Goal: Task Accomplishment & Management: Manage account settings

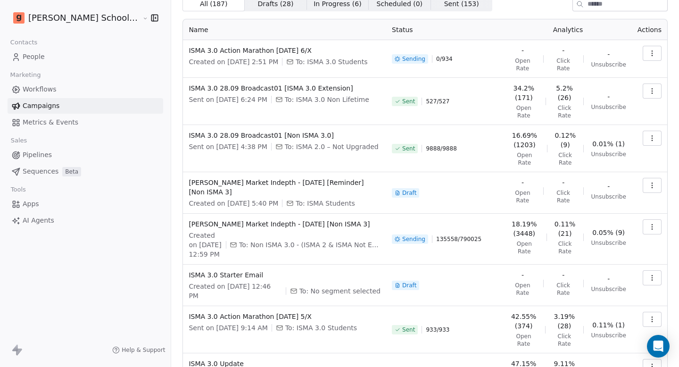
scroll to position [42, 0]
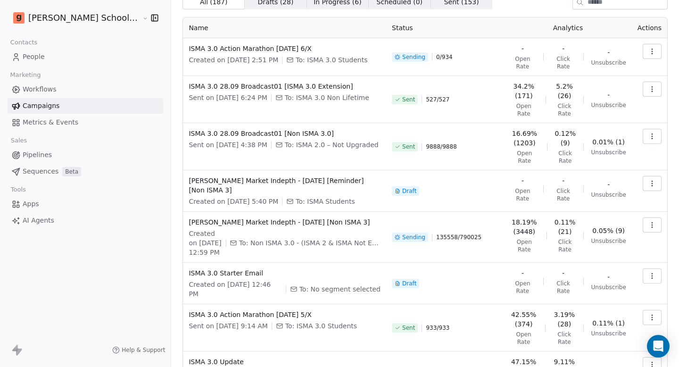
click at [649, 221] on icon "button" at bounding box center [653, 225] width 8 height 8
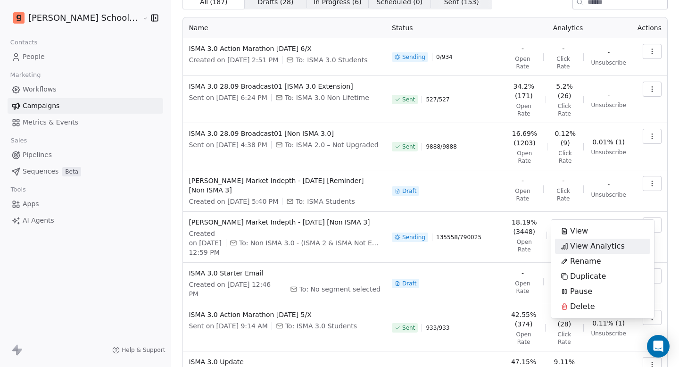
click at [600, 248] on span "View Analytics" at bounding box center [597, 246] width 55 height 11
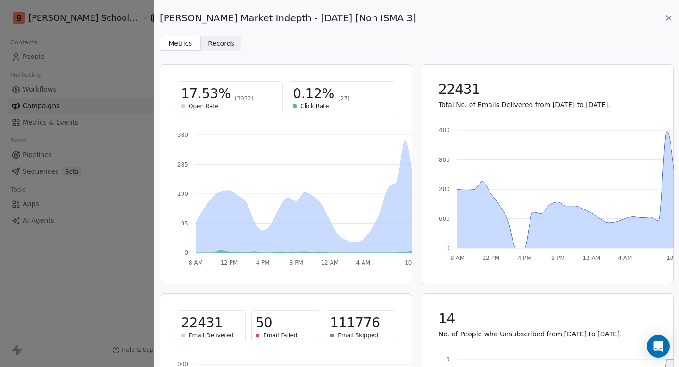
click at [671, 19] on icon at bounding box center [668, 17] width 9 height 9
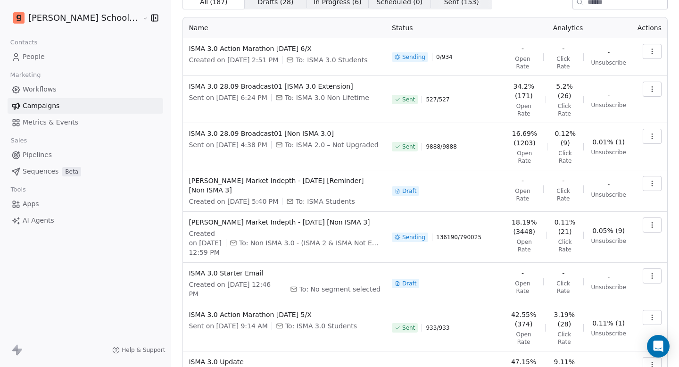
click at [62, 54] on link "People" at bounding box center [86, 57] width 156 height 16
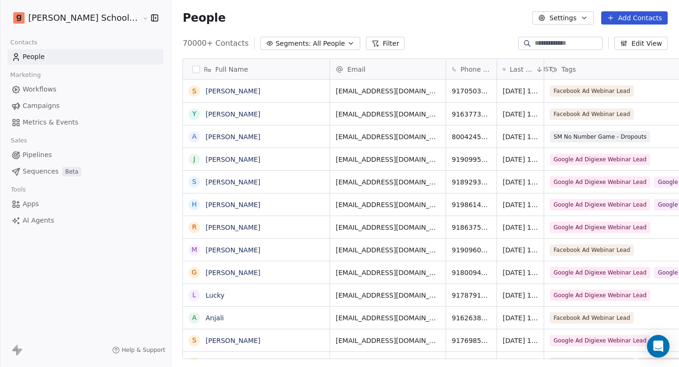
scroll to position [316, 533]
click at [556, 44] on input at bounding box center [568, 43] width 66 height 9
paste input "**********"
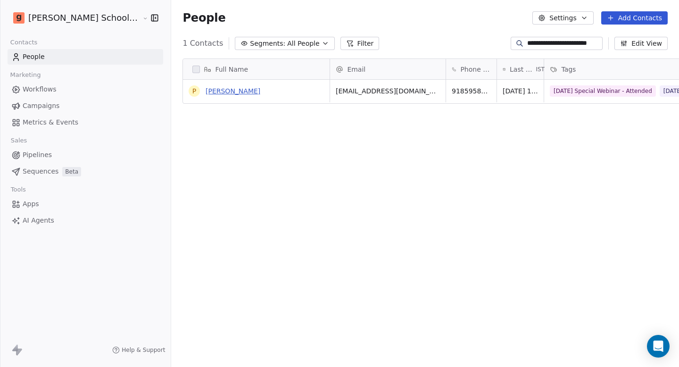
type input "**********"
click at [206, 93] on link "[PERSON_NAME]" at bounding box center [233, 91] width 55 height 8
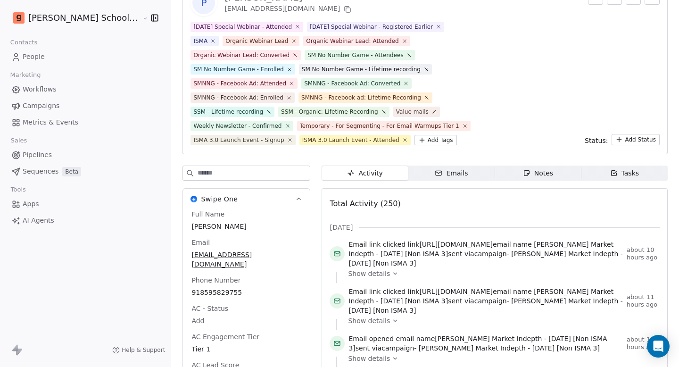
scroll to position [60, 0]
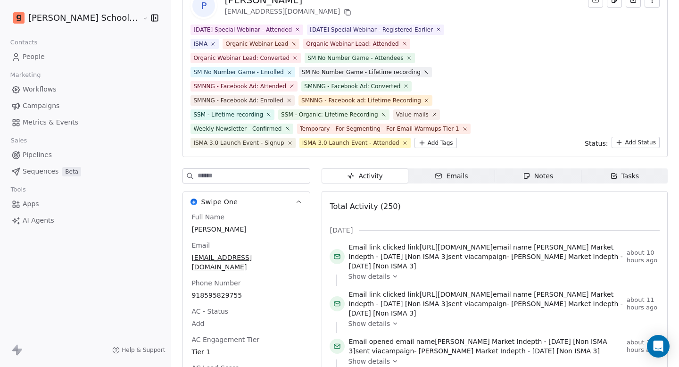
click at [218, 143] on div "ISMA 3.0 Launch Event - Signup" at bounding box center [238, 143] width 91 height 8
click at [310, 145] on div "ISMA 3.0 Launch Event - Attended" at bounding box center [350, 143] width 97 height 8
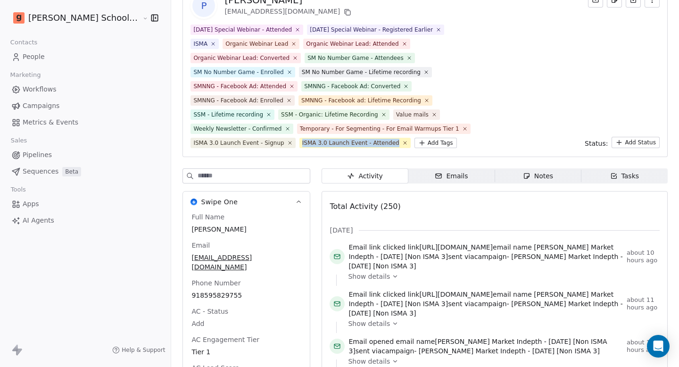
click at [310, 145] on div "ISMA 3.0 Launch Event - Attended" at bounding box center [350, 143] width 97 height 8
click at [315, 86] on div "SMNNG - Facebook Ad: Converted" at bounding box center [352, 86] width 96 height 8
click at [316, 73] on div "SM No Number Game - Lifetime recording" at bounding box center [361, 72] width 119 height 8
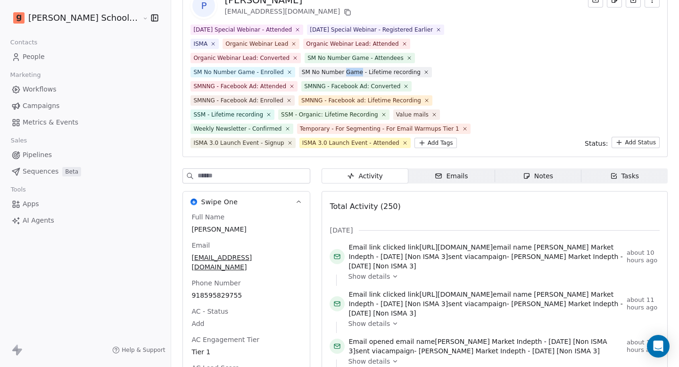
click at [316, 73] on div "SM No Number Game - Lifetime recording" at bounding box center [361, 72] width 119 height 8
click at [319, 57] on div "SM No Number Game - Attendees" at bounding box center [356, 58] width 96 height 8
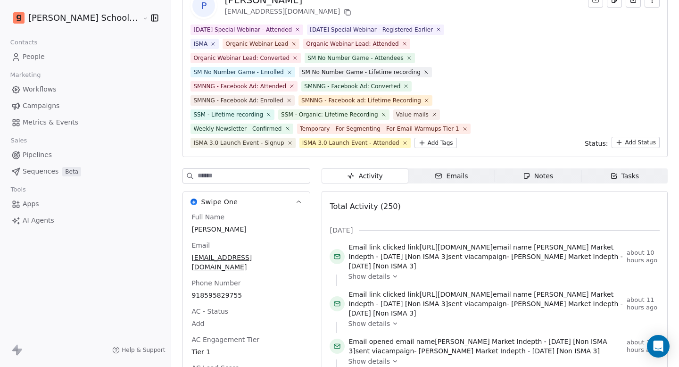
click at [205, 59] on div "Organic Webinar Lead: Converted" at bounding box center [241, 58] width 96 height 8
click at [193, 74] on div "SM No Number Game - Enrolled" at bounding box center [238, 72] width 90 height 8
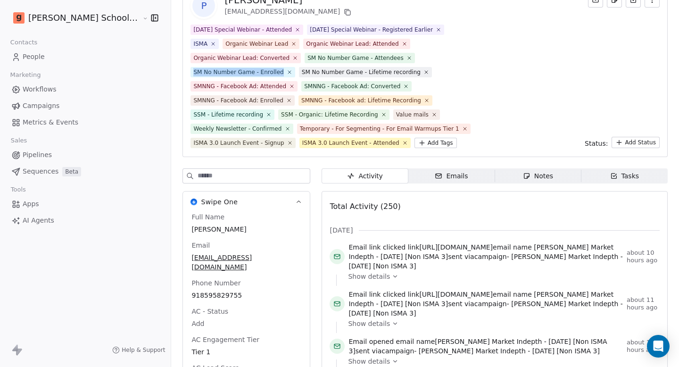
click at [193, 74] on div "SM No Number Game - Enrolled" at bounding box center [238, 72] width 90 height 8
click at [193, 83] on div "SMNNG - Facebook Ad: Attended" at bounding box center [239, 86] width 93 height 8
click at [194, 101] on div "SMNNG - Facebook Ad: Enrolled" at bounding box center [238, 100] width 90 height 8
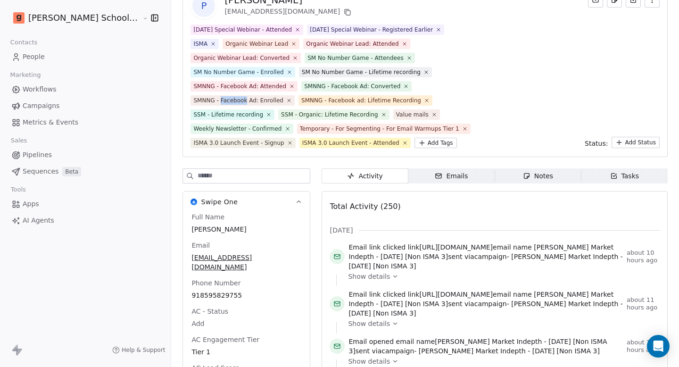
click at [194, 101] on div "SMNNG - Facebook Ad: Enrolled" at bounding box center [238, 100] width 90 height 8
click at [194, 112] on div "SSM - Lifetime recording" at bounding box center [228, 114] width 70 height 8
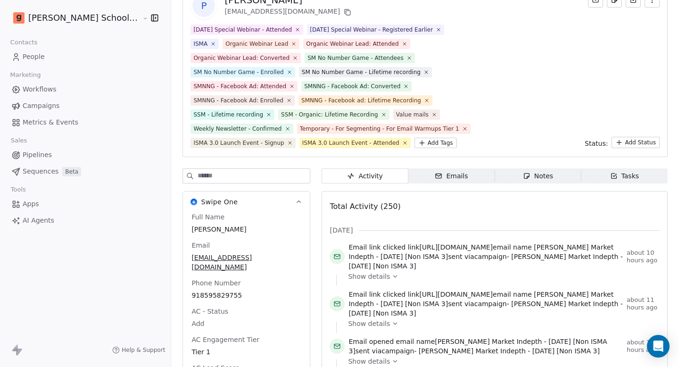
click at [194, 127] on div "Weekly Newsletter - Confirmed" at bounding box center [237, 129] width 88 height 8
click at [196, 144] on div "ISMA 3.0 Launch Event - Signup" at bounding box center [238, 143] width 91 height 8
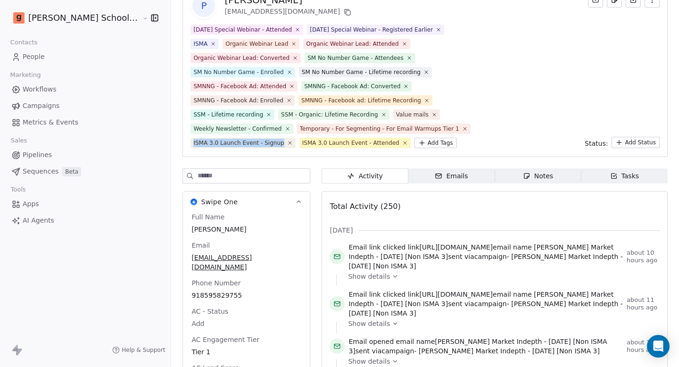
click at [196, 144] on div "ISMA 3.0 Launch Event - Signup" at bounding box center [238, 143] width 91 height 8
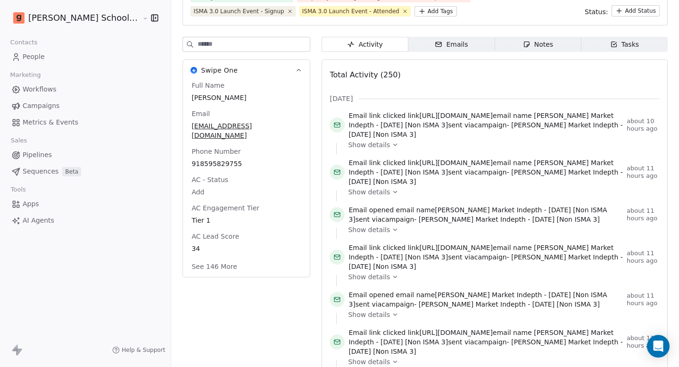
scroll to position [179, 0]
